Goal: Transaction & Acquisition: Book appointment/travel/reservation

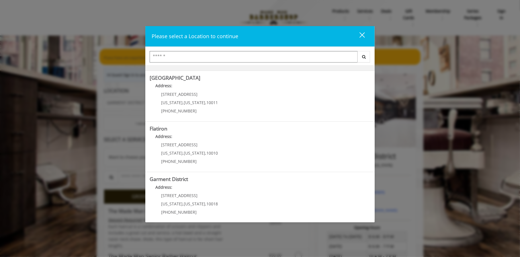
scroll to position [99, 0]
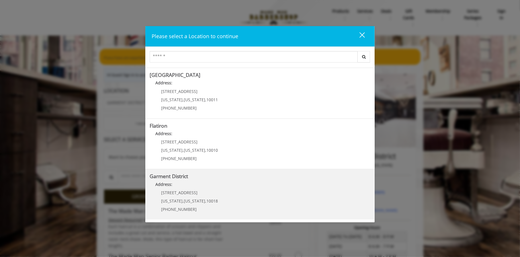
click at [259, 196] on District "Garment District Address: [STREET_ADDRESS][US_STATE][US_STATE] (212) 997-4247" at bounding box center [260, 194] width 221 height 42
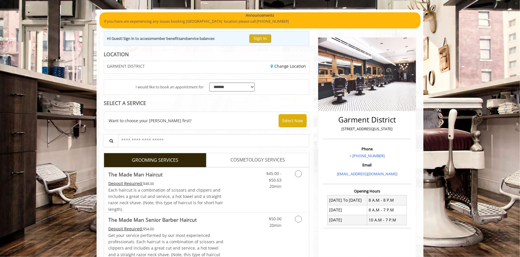
scroll to position [86, 0]
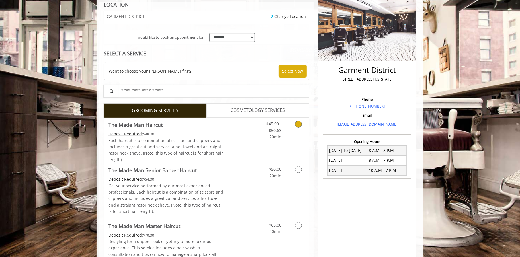
click at [300, 125] on icon "Grooming services" at bounding box center [298, 124] width 7 height 7
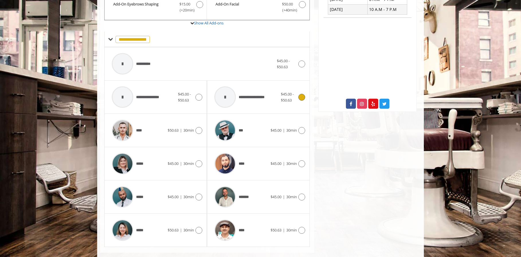
scroll to position [257, 0]
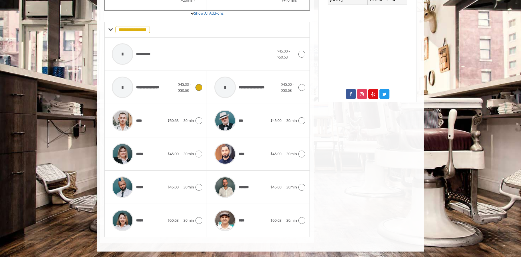
click at [189, 91] on span "$45.00 - $50.63" at bounding box center [186, 87] width 16 height 12
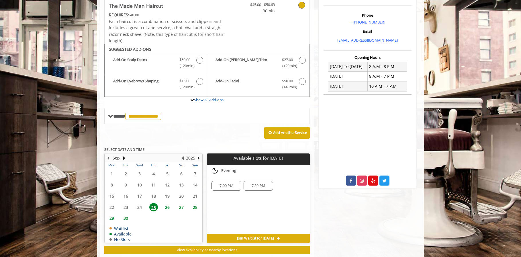
scroll to position [184, 0]
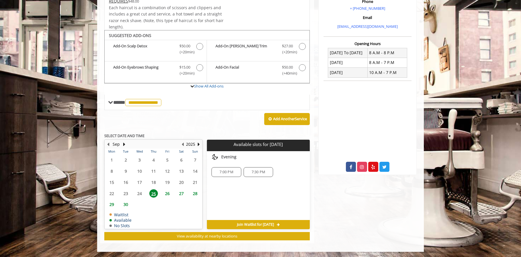
click at [180, 193] on span "27" at bounding box center [181, 193] width 9 height 8
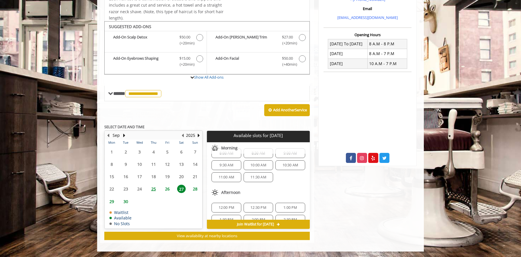
scroll to position [0, 0]
